Goal: Navigation & Orientation: Go to known website

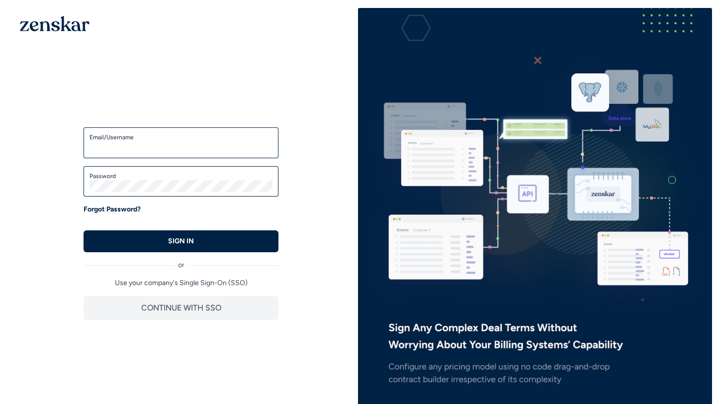
type input "**********"
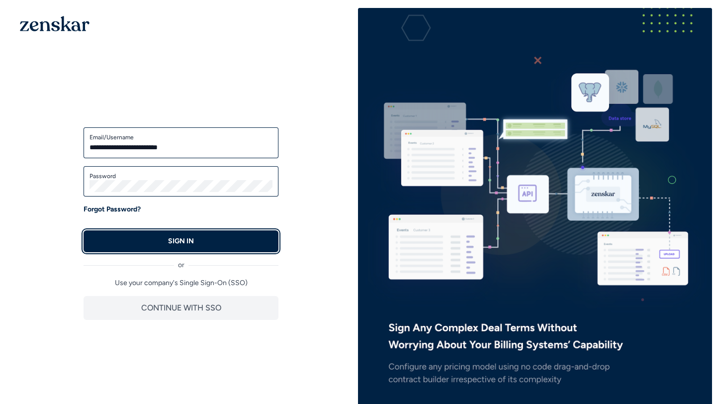
click at [182, 240] on p "SIGN IN" at bounding box center [181, 241] width 26 height 10
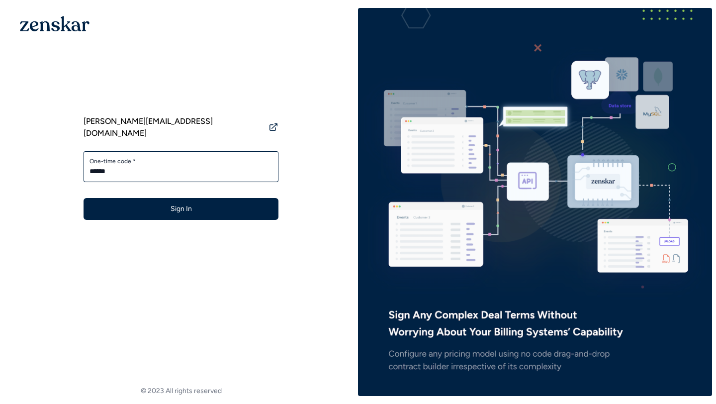
type input "******"
click at [197, 198] on button "Sign In" at bounding box center [181, 209] width 195 height 22
